Goal: Task Accomplishment & Management: Complete application form

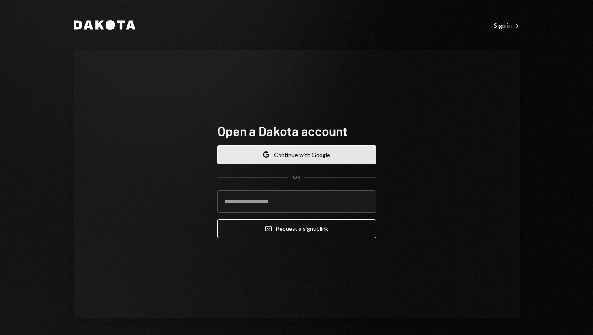
click at [301, 154] on button "Google Continue with Google" at bounding box center [296, 154] width 158 height 19
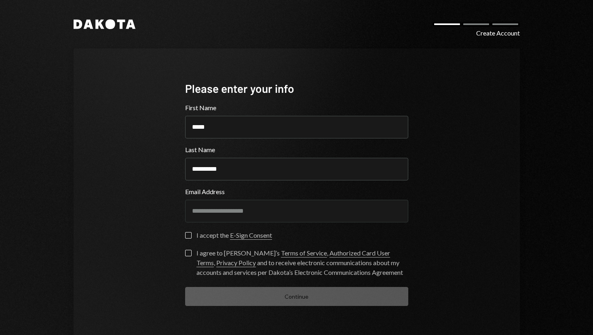
click at [203, 231] on div "I accept the E-Sign Consent" at bounding box center [234, 236] width 76 height 10
click at [192, 232] on button "I accept the E-Sign Consent" at bounding box center [188, 235] width 6 height 6
click at [222, 257] on div "I agree to Dakota’s Terms of Service , Authorized Card User Terms , Privacy Pol…" at bounding box center [302, 263] width 212 height 29
click at [192, 257] on button "I agree to Dakota’s Terms of Service , Authorized Card User Terms , Privacy Pol…" at bounding box center [188, 253] width 6 height 6
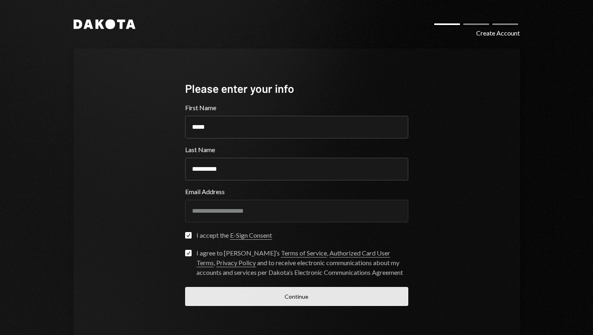
click at [298, 295] on button "Continue" at bounding box center [296, 296] width 223 height 19
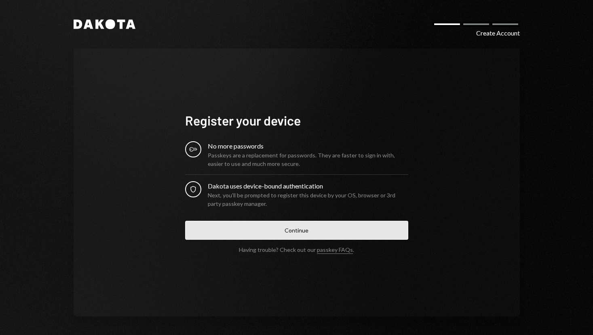
click at [309, 228] on button "Continue" at bounding box center [296, 230] width 223 height 19
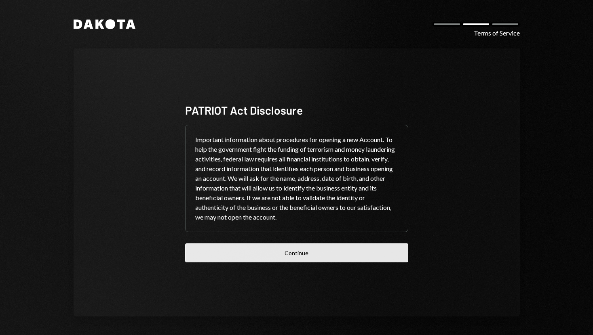
click at [335, 262] on button "Continue" at bounding box center [296, 253] width 223 height 19
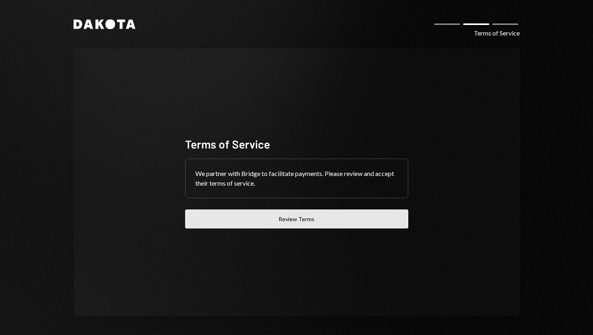
click at [338, 225] on button "Review Terms" at bounding box center [296, 219] width 223 height 19
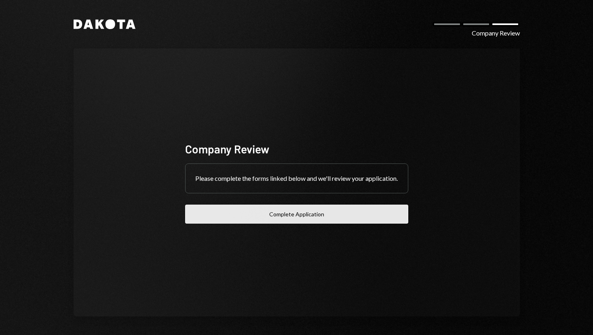
click at [333, 221] on button "Complete Application" at bounding box center [296, 214] width 223 height 19
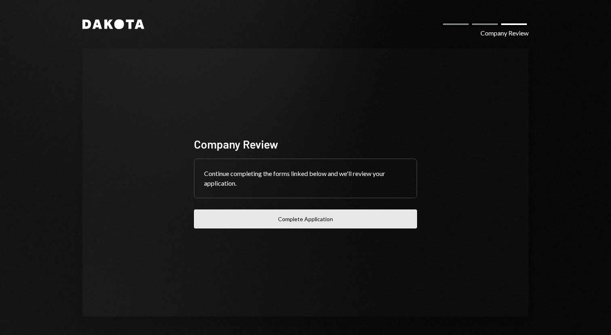
click at [348, 223] on div "Company Review Continue completing the forms linked below and we'll review your…" at bounding box center [305, 182] width 242 height 157
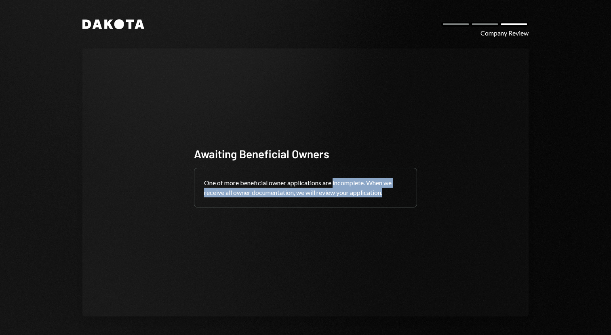
drag, startPoint x: 332, startPoint y: 179, endPoint x: 387, endPoint y: 200, distance: 58.6
click at [387, 200] on div "One of more beneficial owner applications are incomplete. When we receive all o…" at bounding box center [305, 188] width 222 height 39
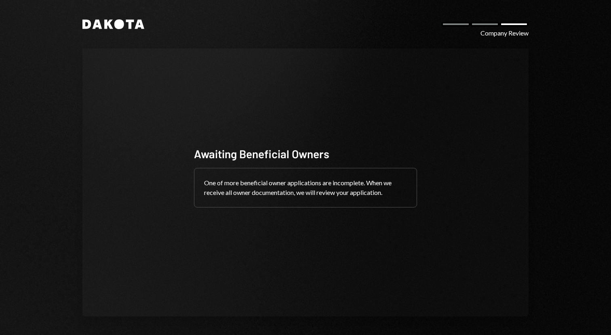
click at [382, 40] on div "Dakota Company Review Awaiting Beneficial Owners One of more beneficial owner a…" at bounding box center [305, 168] width 485 height 336
